Goal: Contribute content: Add original content to the website for others to see

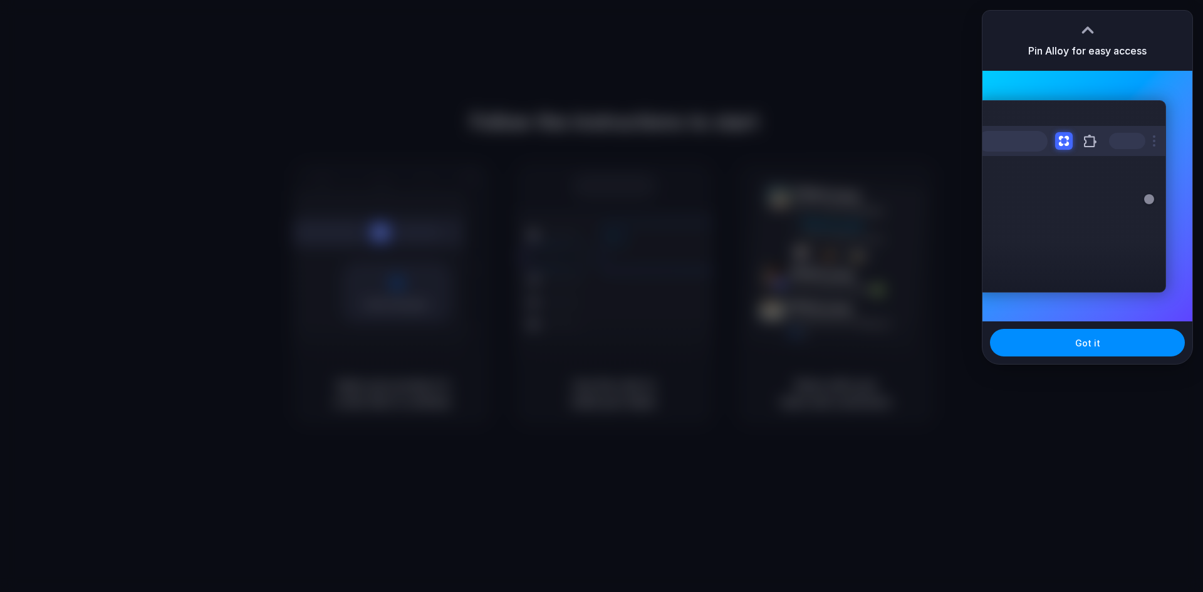
click at [1108, 326] on div "Got it" at bounding box center [1087, 342] width 210 height 43
click at [1132, 216] on div "Extensions Alloy · AI Prototyping for..." at bounding box center [1071, 196] width 189 height 192
click at [1114, 338] on button "Got it" at bounding box center [1087, 343] width 195 height 28
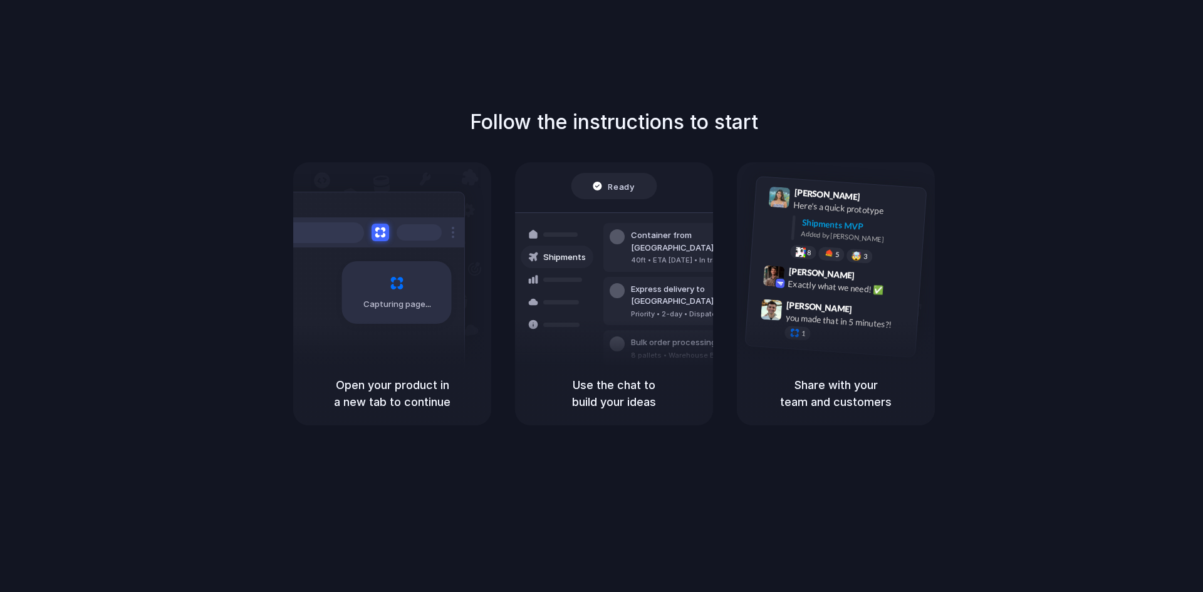
click at [687, 283] on div "Express delivery to NYC" at bounding box center [698, 295] width 135 height 24
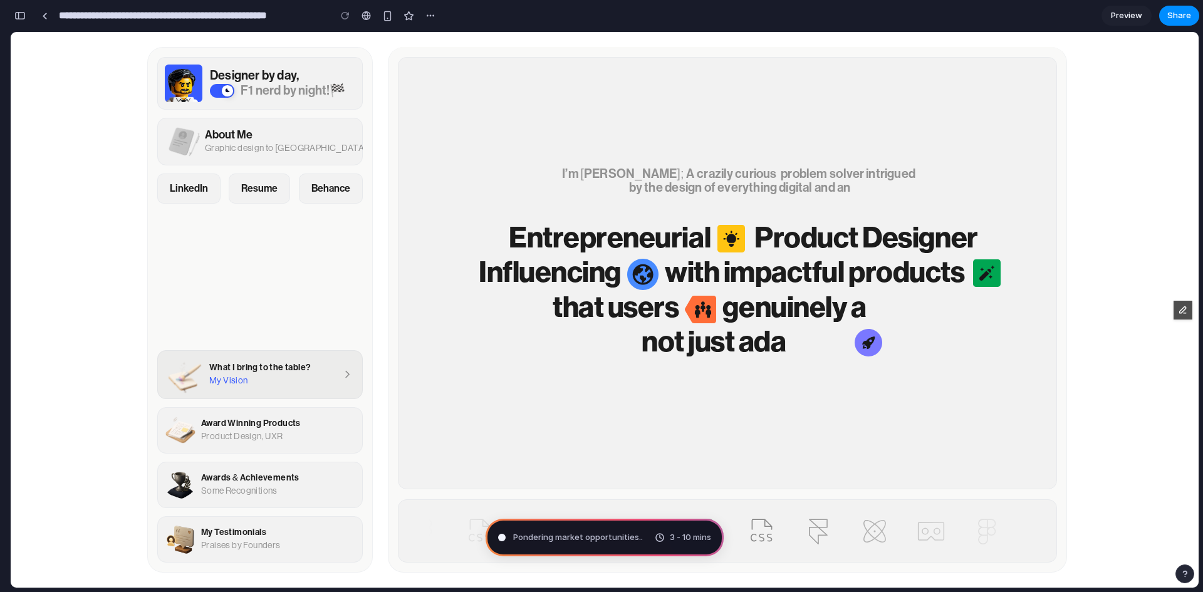
click at [563, 540] on span "Pondering market opportunities .." at bounding box center [578, 537] width 130 height 13
click at [595, 536] on span "Calculating user delight ." at bounding box center [561, 537] width 96 height 13
click at [590, 388] on div "Entrepreneurial Product Designer Influencing with impactful products that users…" at bounding box center [727, 273] width 617 height 395
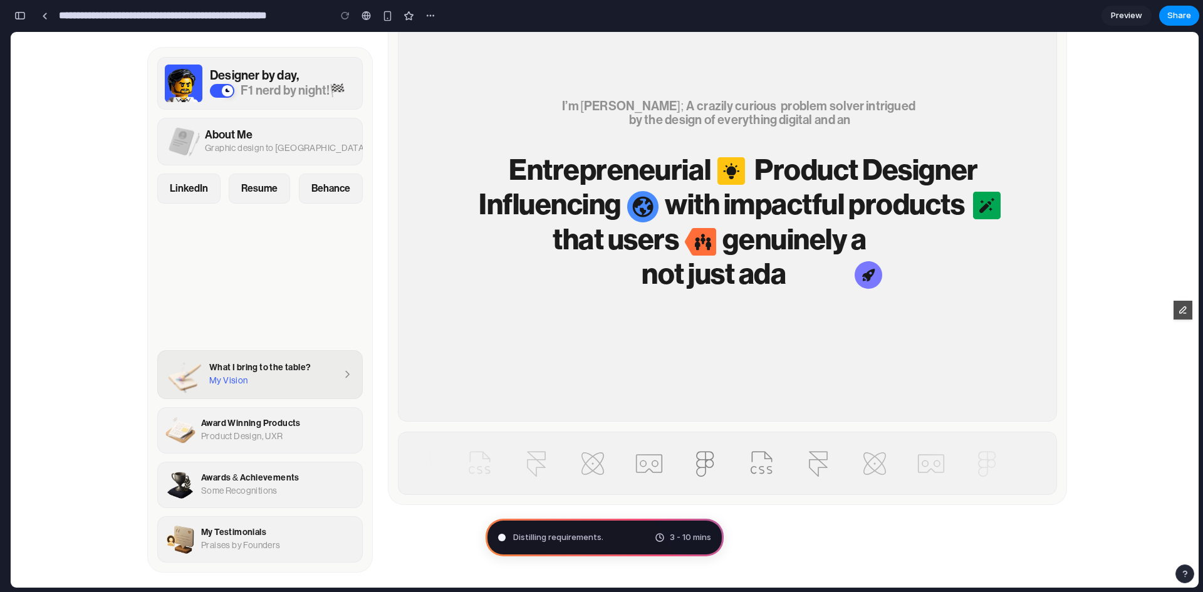
scroll to position [439, 0]
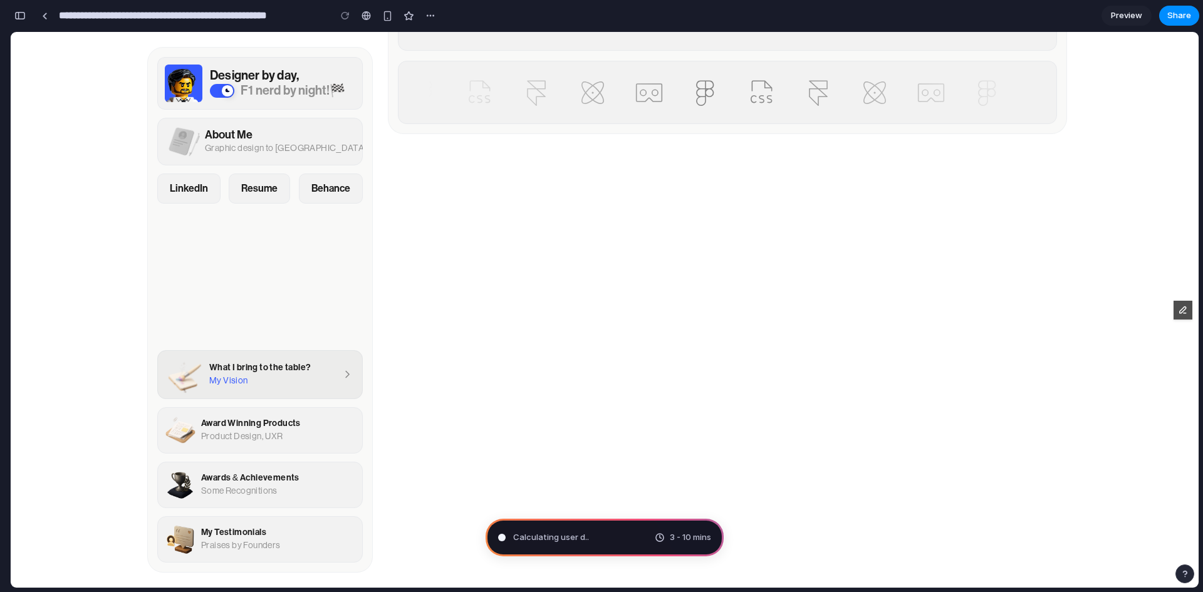
type input "**********"
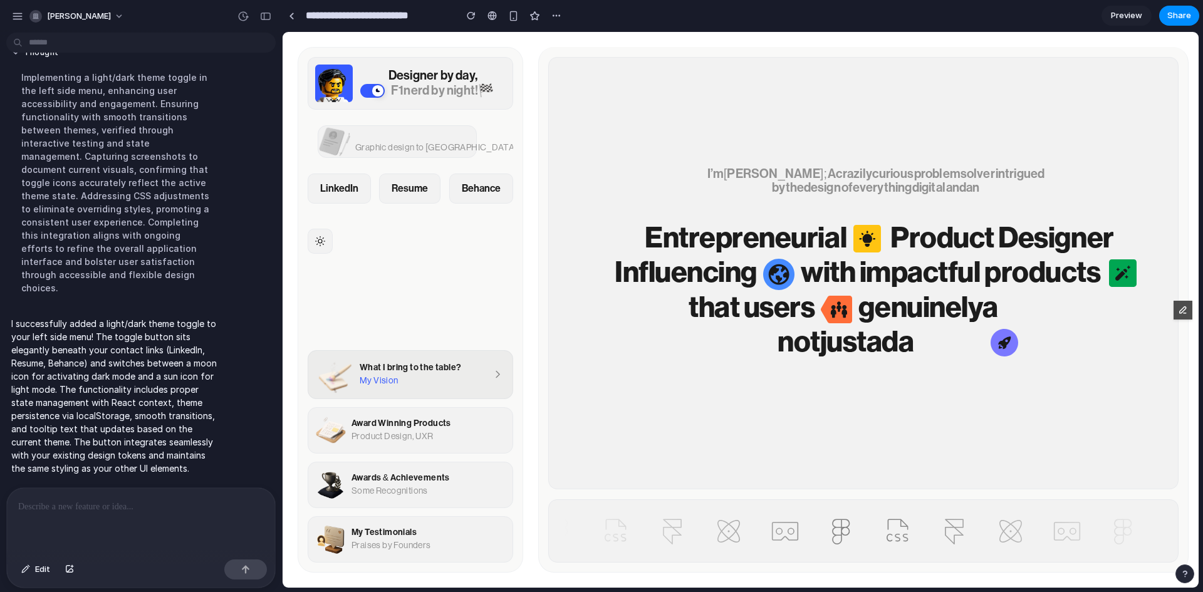
scroll to position [104, 0]
click at [323, 237] on icon at bounding box center [321, 242] width 12 height 12
click at [323, 231] on button at bounding box center [320, 241] width 26 height 26
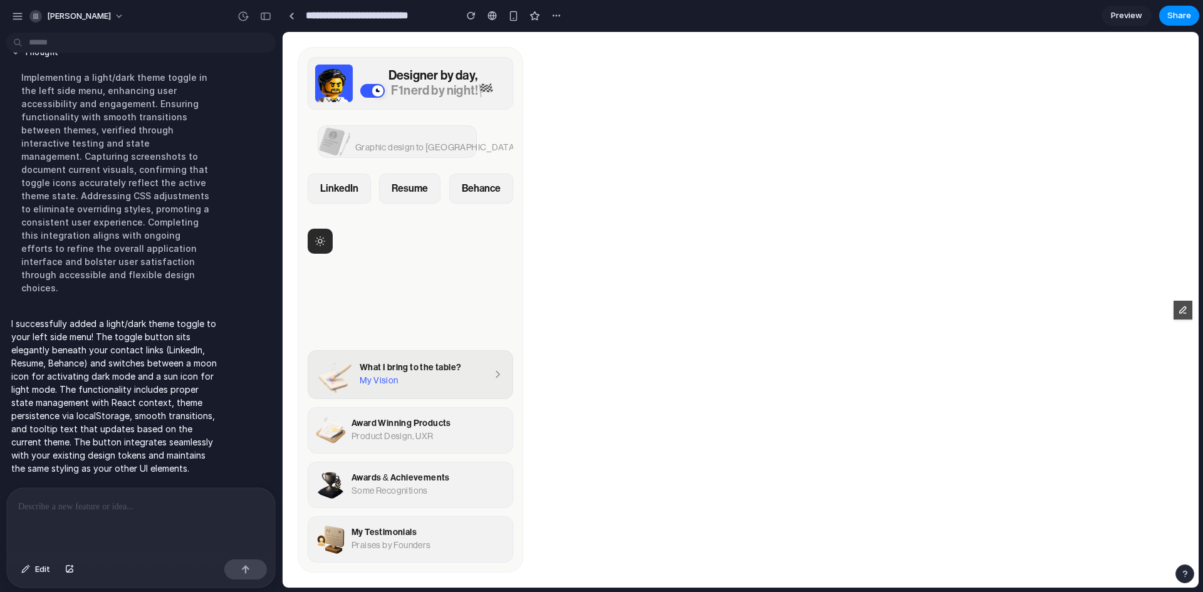
scroll to position [1128, 0]
click at [326, 243] on button at bounding box center [320, 241] width 26 height 26
